Goal: Information Seeking & Learning: Learn about a topic

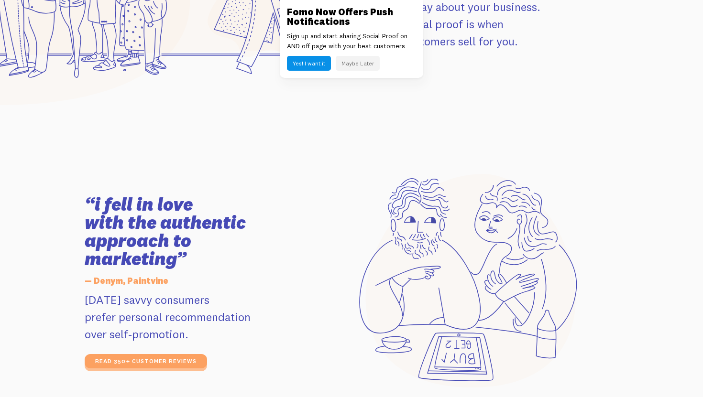
scroll to position [1480, 0]
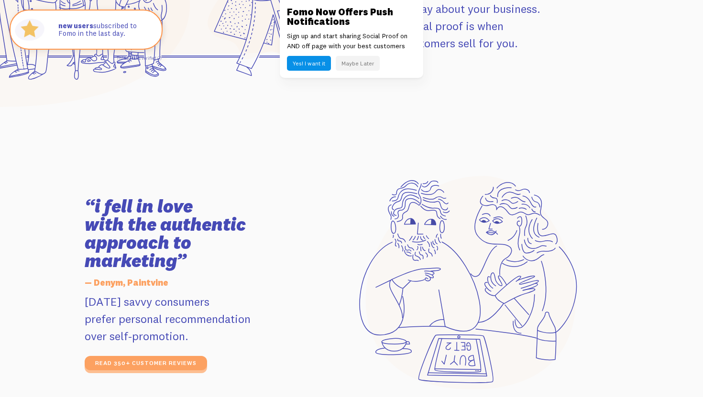
click at [317, 63] on button "Yes! I want it" at bounding box center [309, 63] width 44 height 15
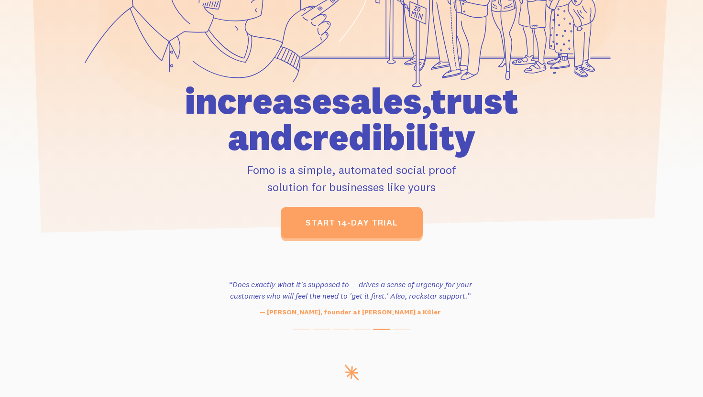
scroll to position [0, 0]
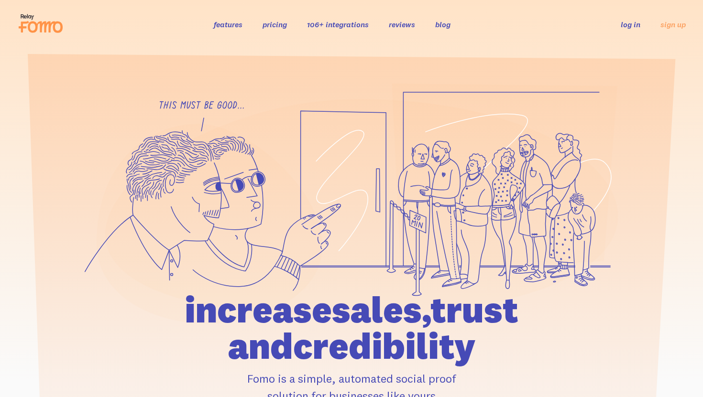
click at [334, 29] on link "106+ integrations" at bounding box center [338, 25] width 62 height 10
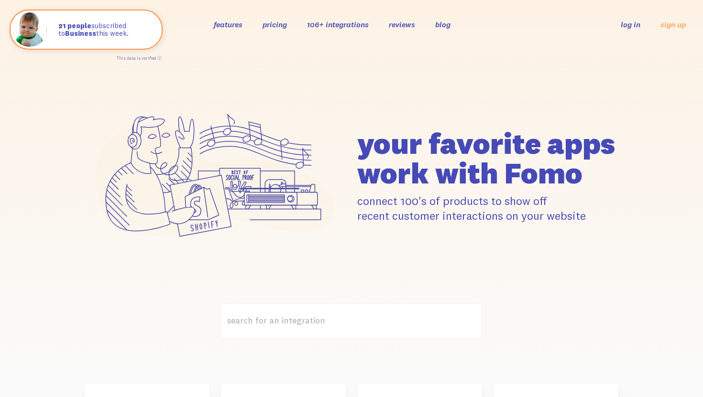
click at [275, 25] on link "pricing" at bounding box center [274, 25] width 24 height 10
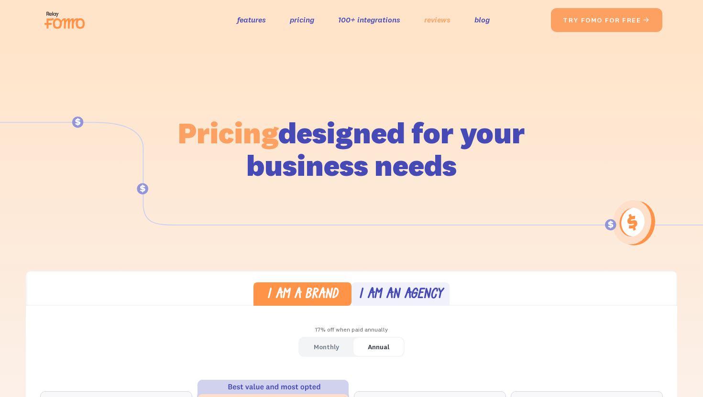
click at [435, 19] on link "reviews" at bounding box center [437, 20] width 26 height 14
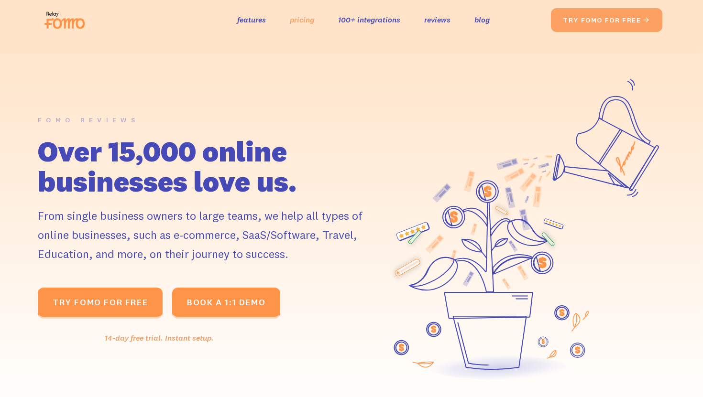
click at [297, 22] on link "pricing" at bounding box center [302, 20] width 24 height 14
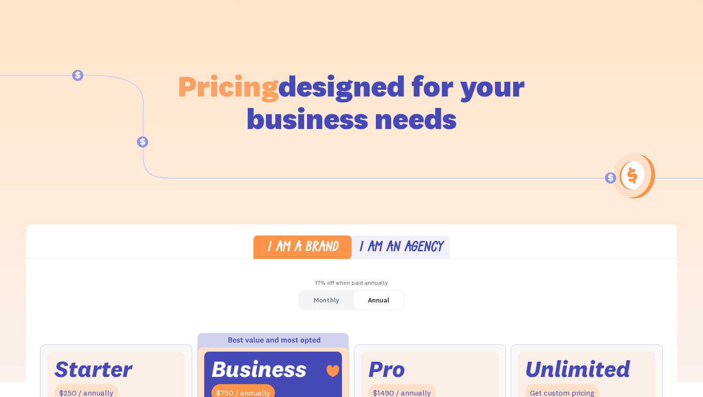
scroll to position [150, 0]
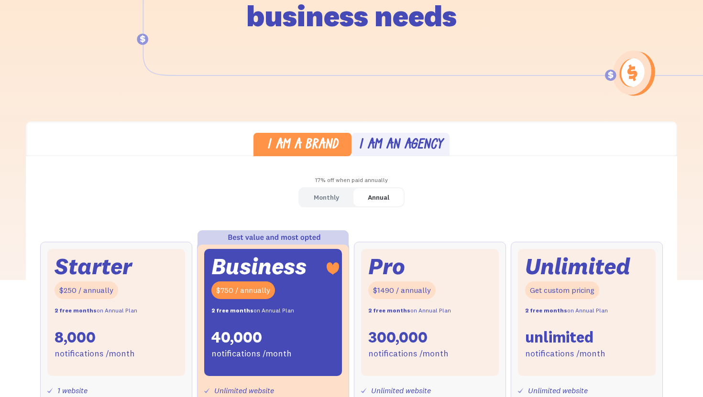
click at [391, 141] on div "I am an agency" at bounding box center [401, 146] width 84 height 14
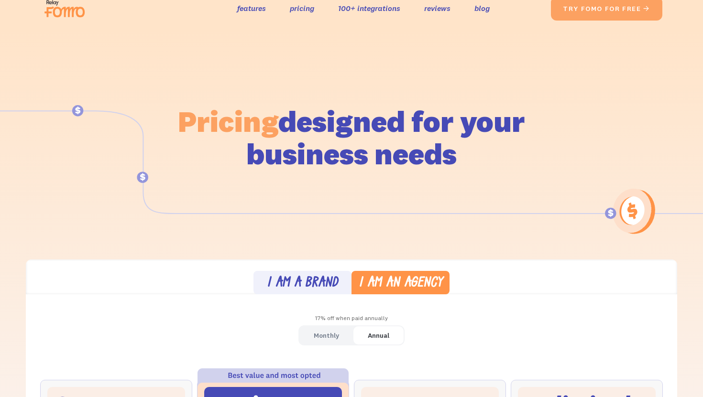
scroll to position [0, 0]
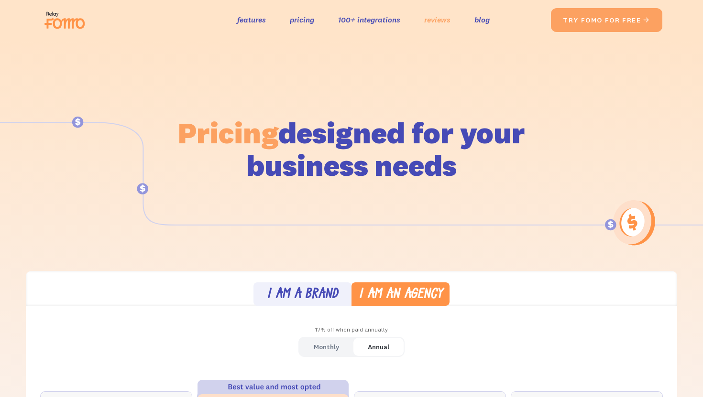
click at [437, 24] on link "reviews" at bounding box center [437, 20] width 26 height 14
